Goal: Task Accomplishment & Management: Complete application form

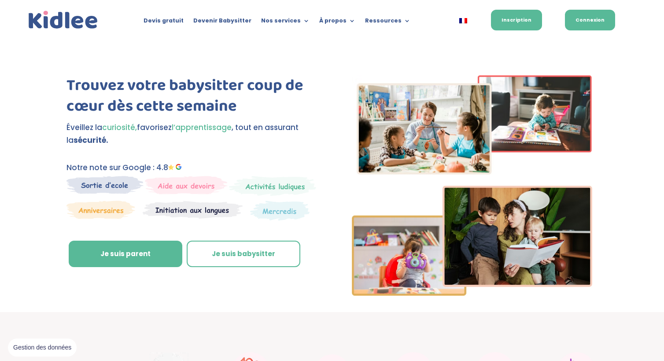
click at [591, 13] on link "Connexion" at bounding box center [590, 20] width 50 height 21
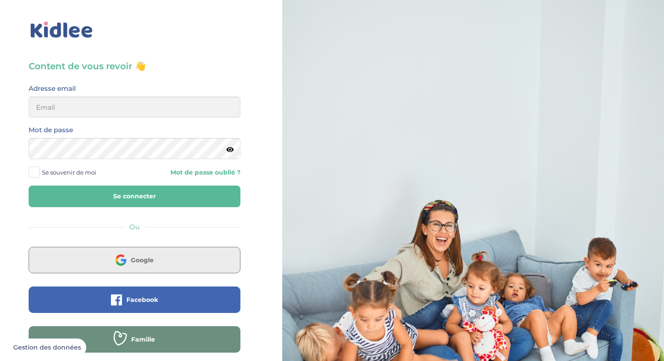
click at [140, 260] on span "Google" at bounding box center [142, 259] width 23 height 9
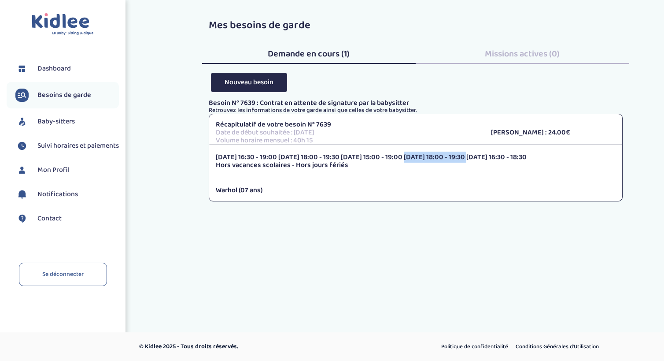
drag, startPoint x: 364, startPoint y: 157, endPoint x: 406, endPoint y: 157, distance: 42.3
click at [406, 157] on p "[DATE] 16:30 - 19:00 [DATE] 18:00 - 19:30 [DATE] 15:00 - 19:00 [DATE] 18:00 - 1…" at bounding box center [416, 157] width 400 height 8
drag, startPoint x: 418, startPoint y: 157, endPoint x: 456, endPoint y: 158, distance: 37.4
click at [456, 158] on p "[DATE] 16:30 - 19:00 [DATE] 18:00 - 19:30 [DATE] 15:00 - 19:00 [DATE] 18:00 - 1…" at bounding box center [416, 157] width 400 height 8
